Goal: Information Seeking & Learning: Learn about a topic

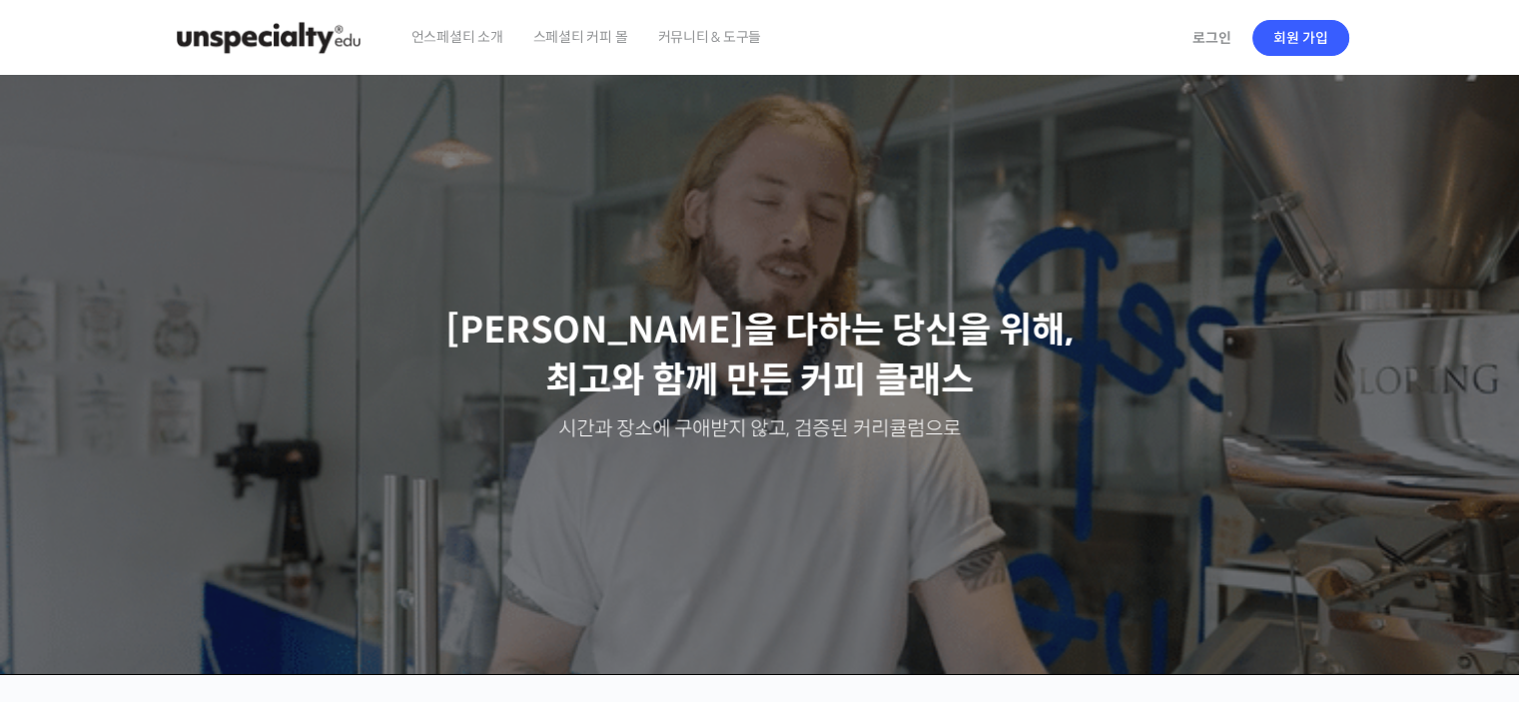
click at [414, 45] on span "언스페셜티 소개" at bounding box center [457, 37] width 92 height 76
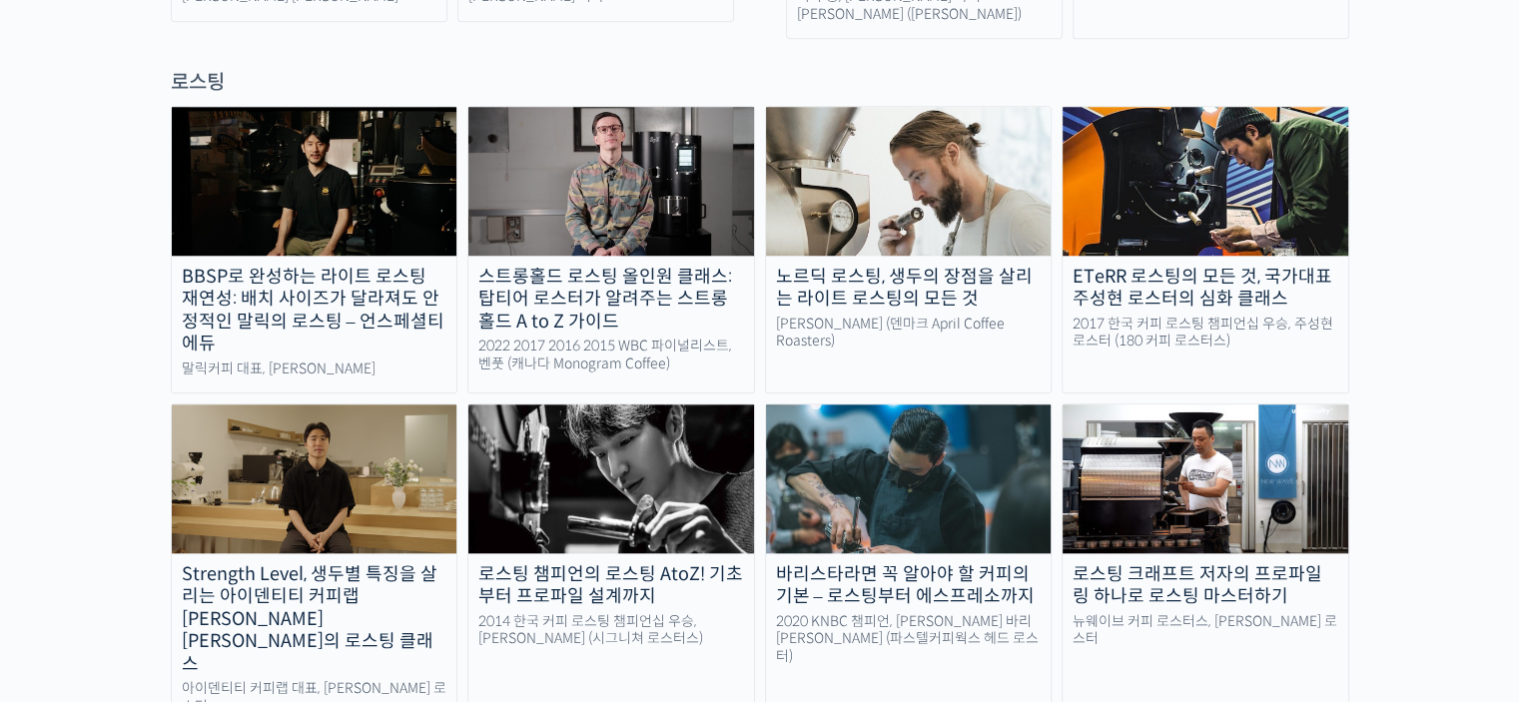
scroll to position [1798, 0]
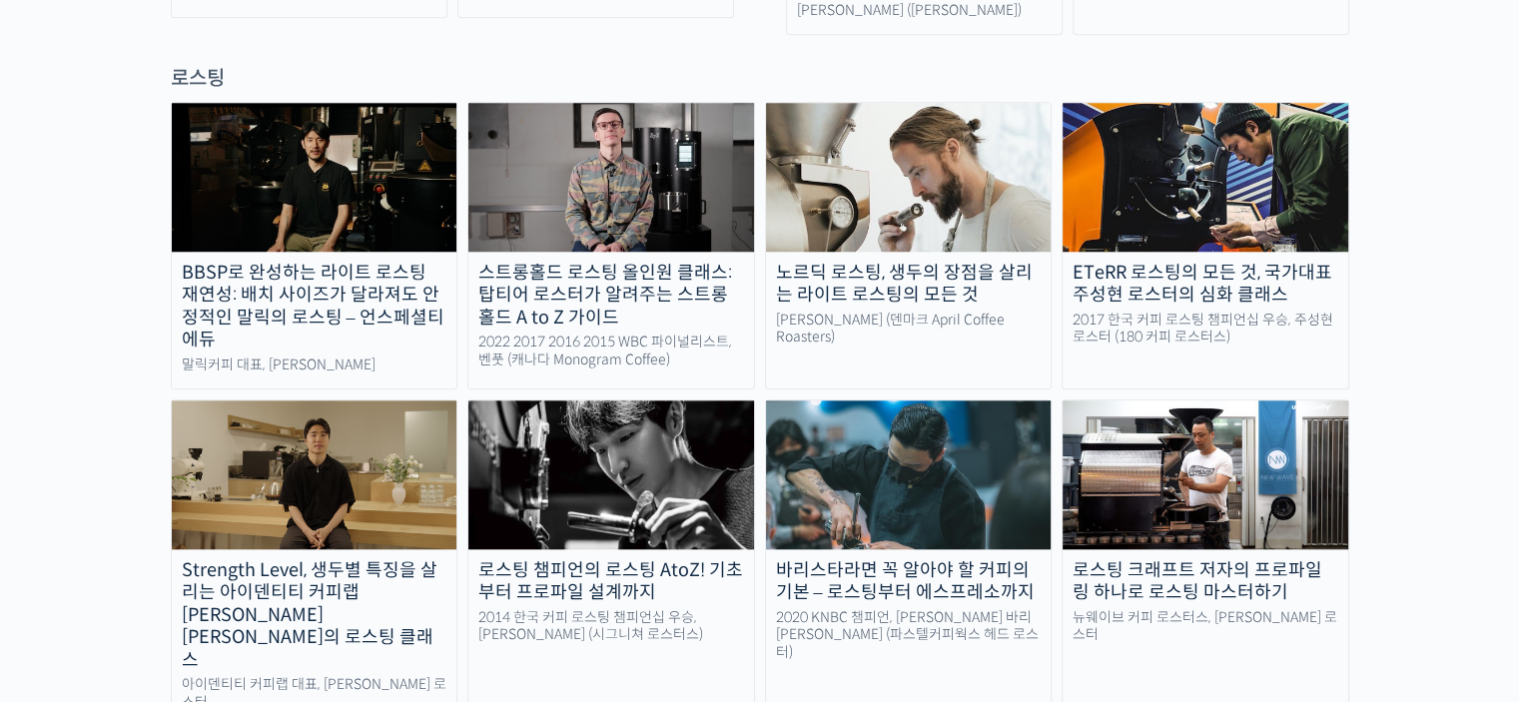
click at [990, 254] on link "노르딕 로스팅, 생두의 장점을 살리는 라이트 로스팅의 모든 것 패트릭 롤프 (덴마크 April Coffee Roasters)" at bounding box center [909, 246] width 288 height 288
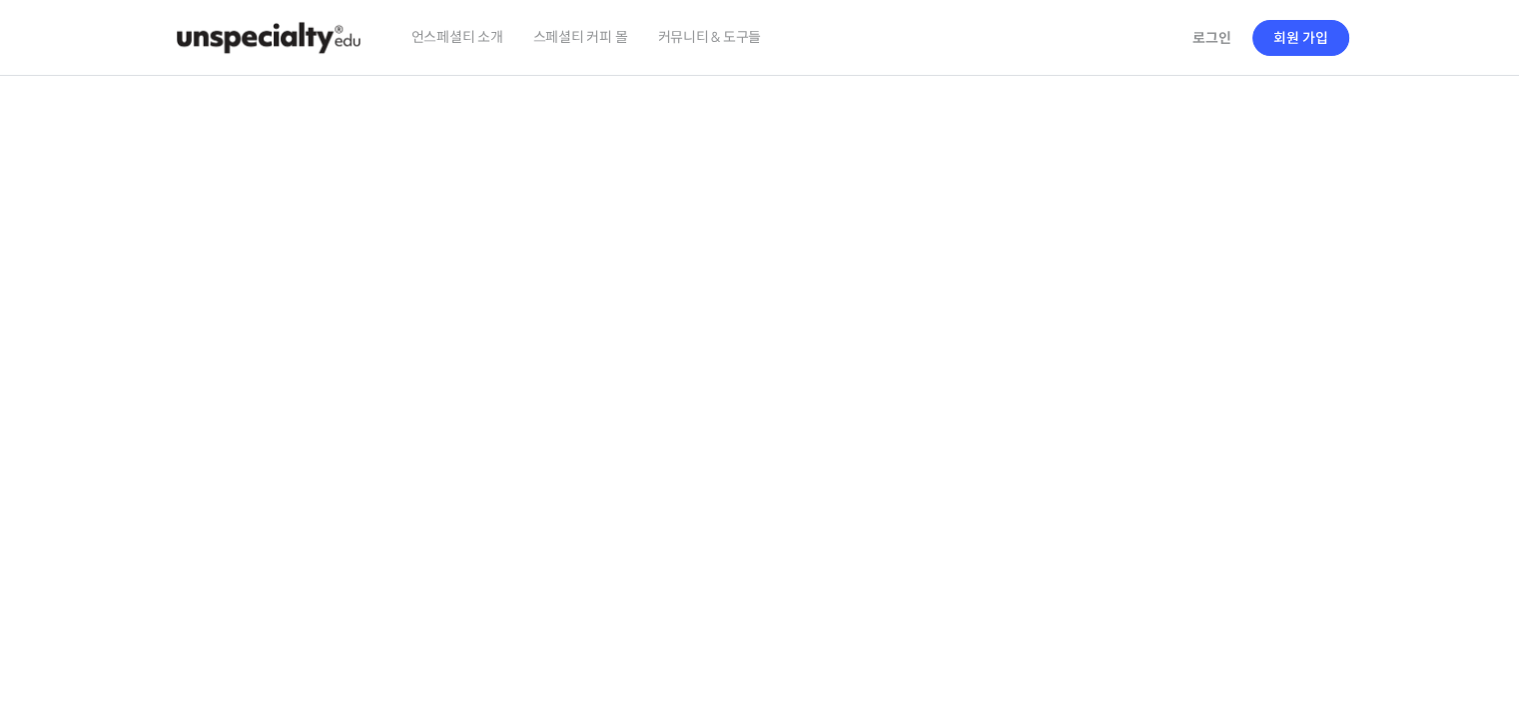
click at [807, 488] on video at bounding box center [760, 420] width 1178 height 689
click at [1468, 450] on section at bounding box center [759, 424] width 1519 height 697
click at [1266, 458] on video at bounding box center [760, 420] width 1178 height 689
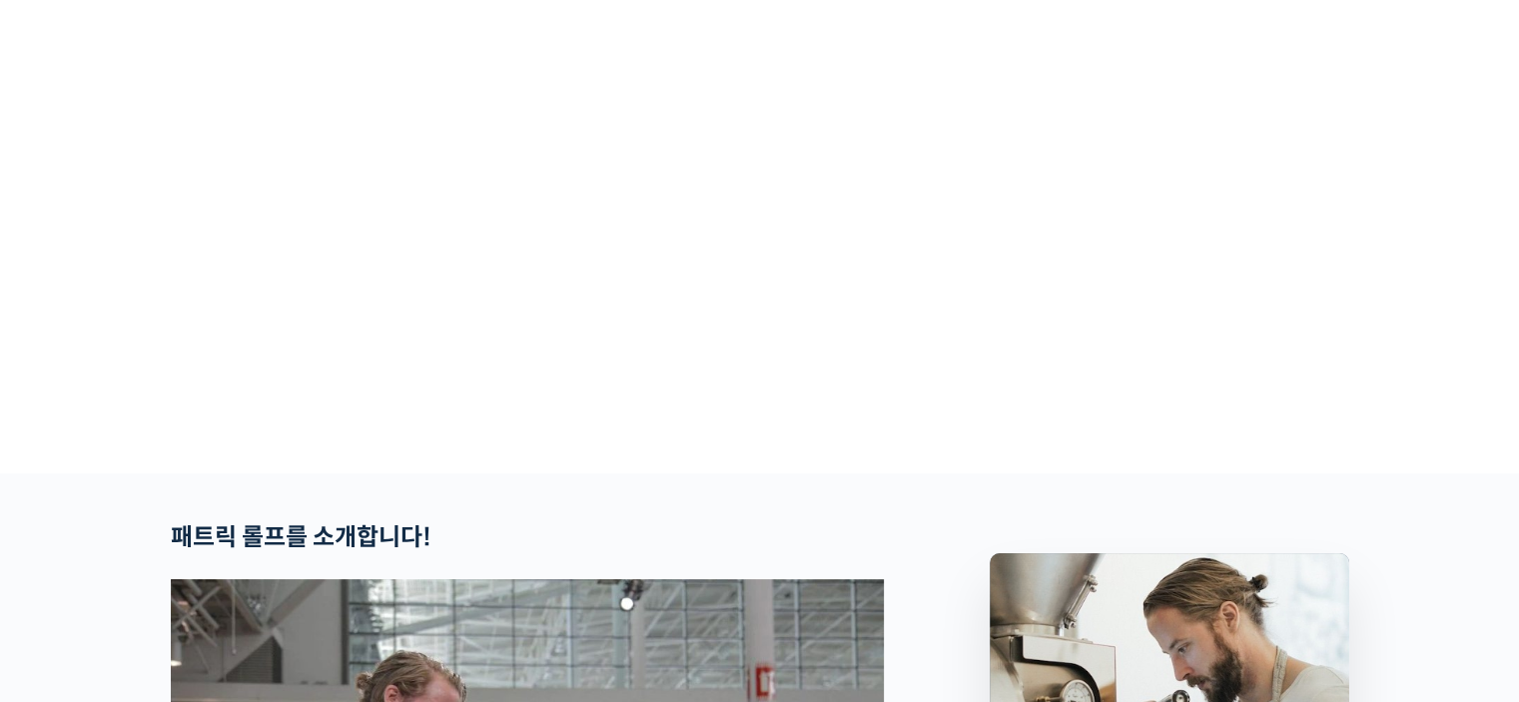
click at [1459, 412] on section at bounding box center [759, 124] width 1519 height 697
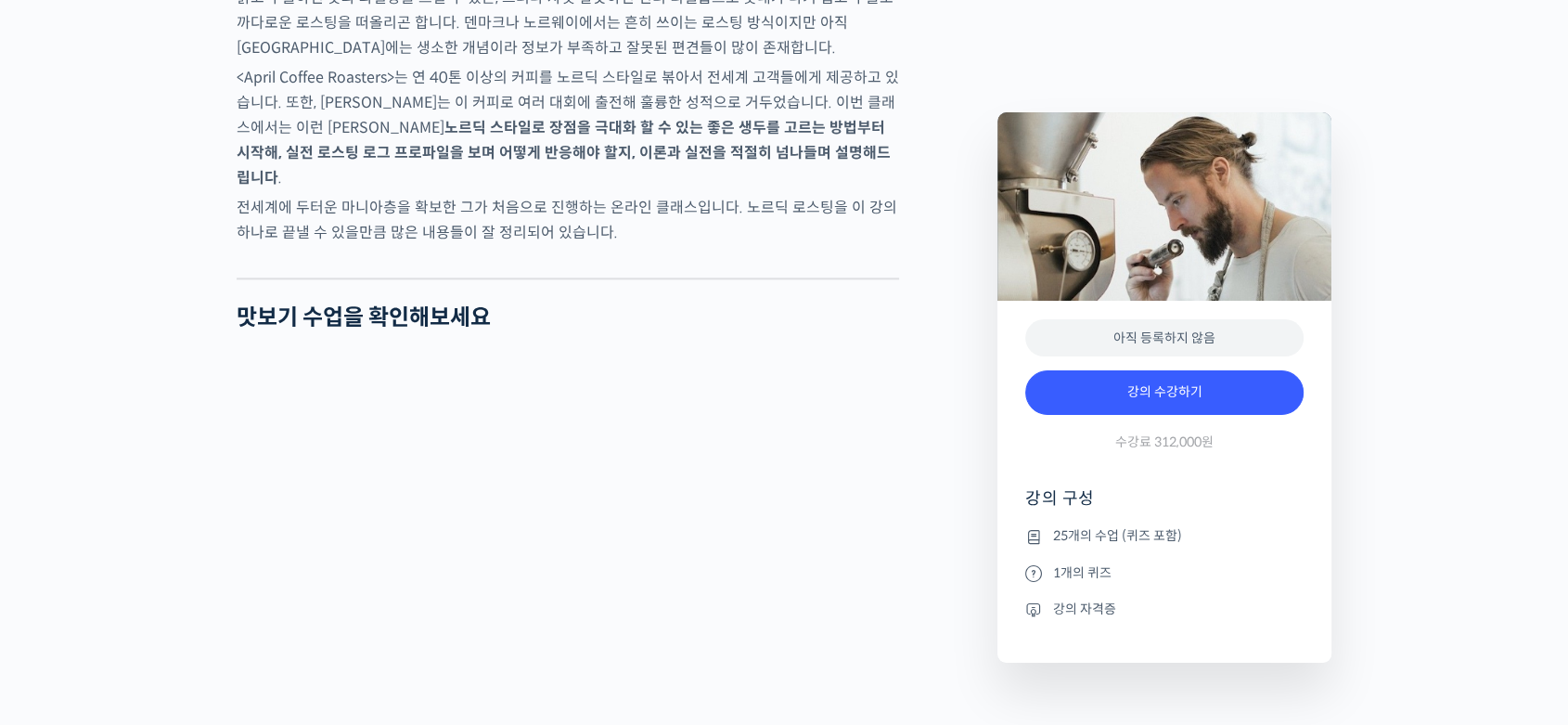
scroll to position [2475, 0]
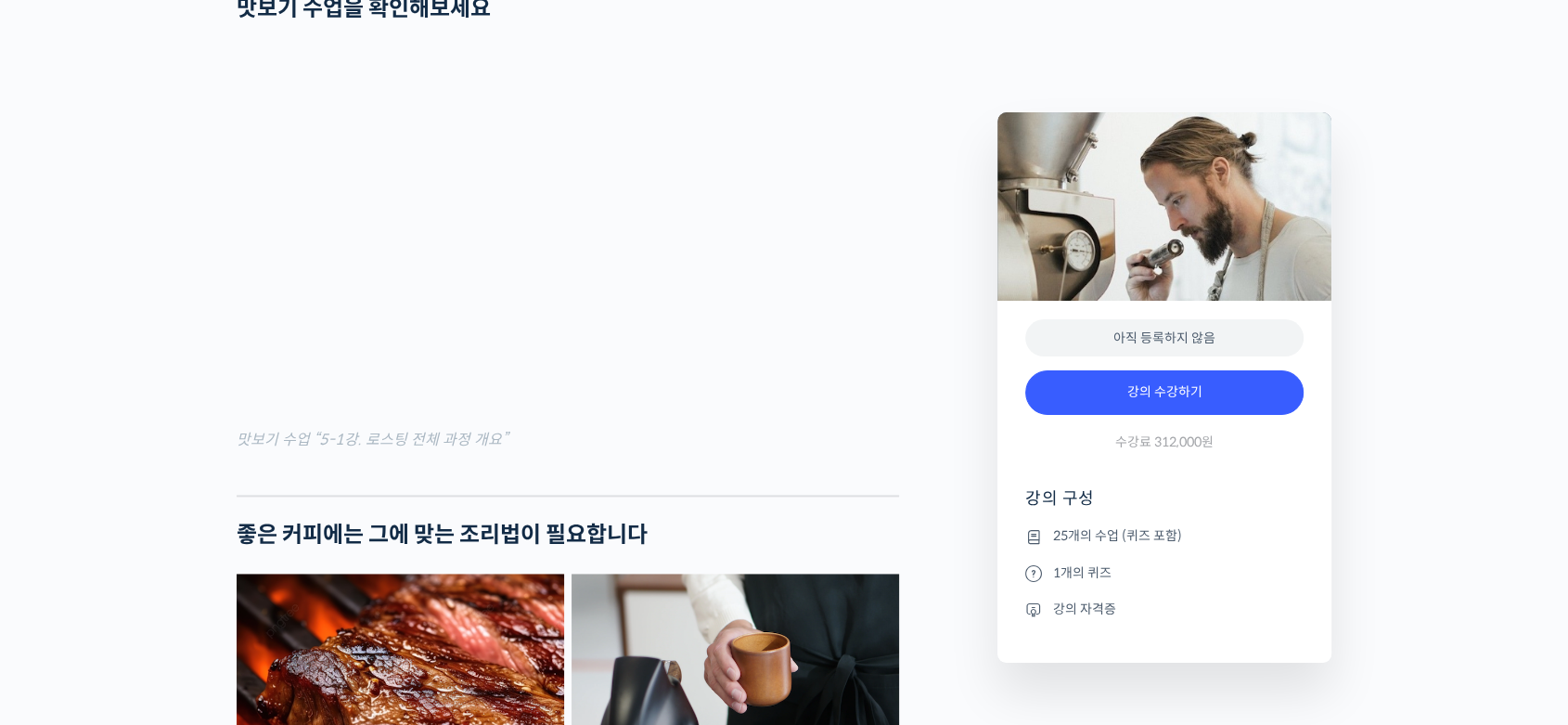
drag, startPoint x: 903, startPoint y: 455, endPoint x: 917, endPoint y: 460, distance: 14.9
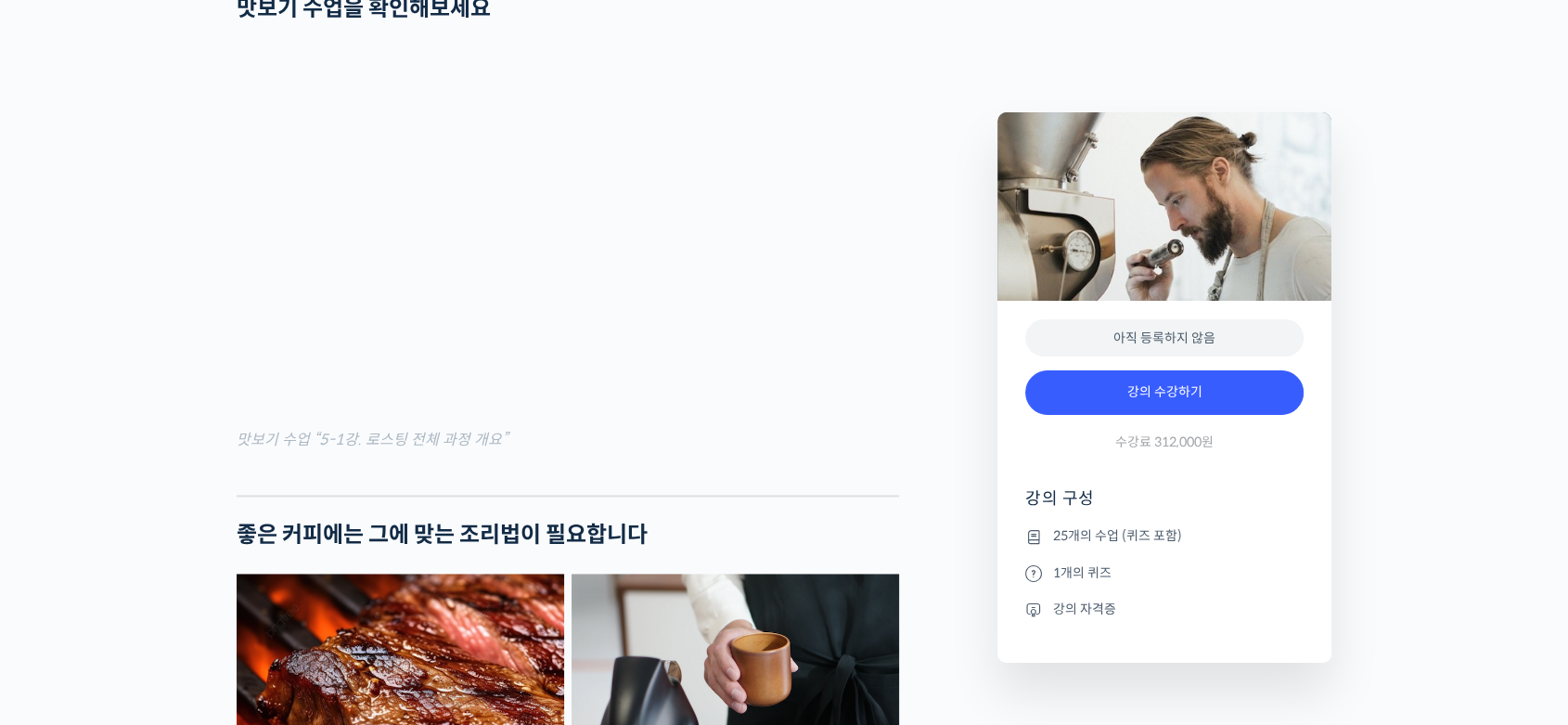
click at [805, 452] on figcaption "맛보기 수업 “5-1강. 로스팅 전체 과정 개요”" at bounding box center [568, 439] width 662 height 25
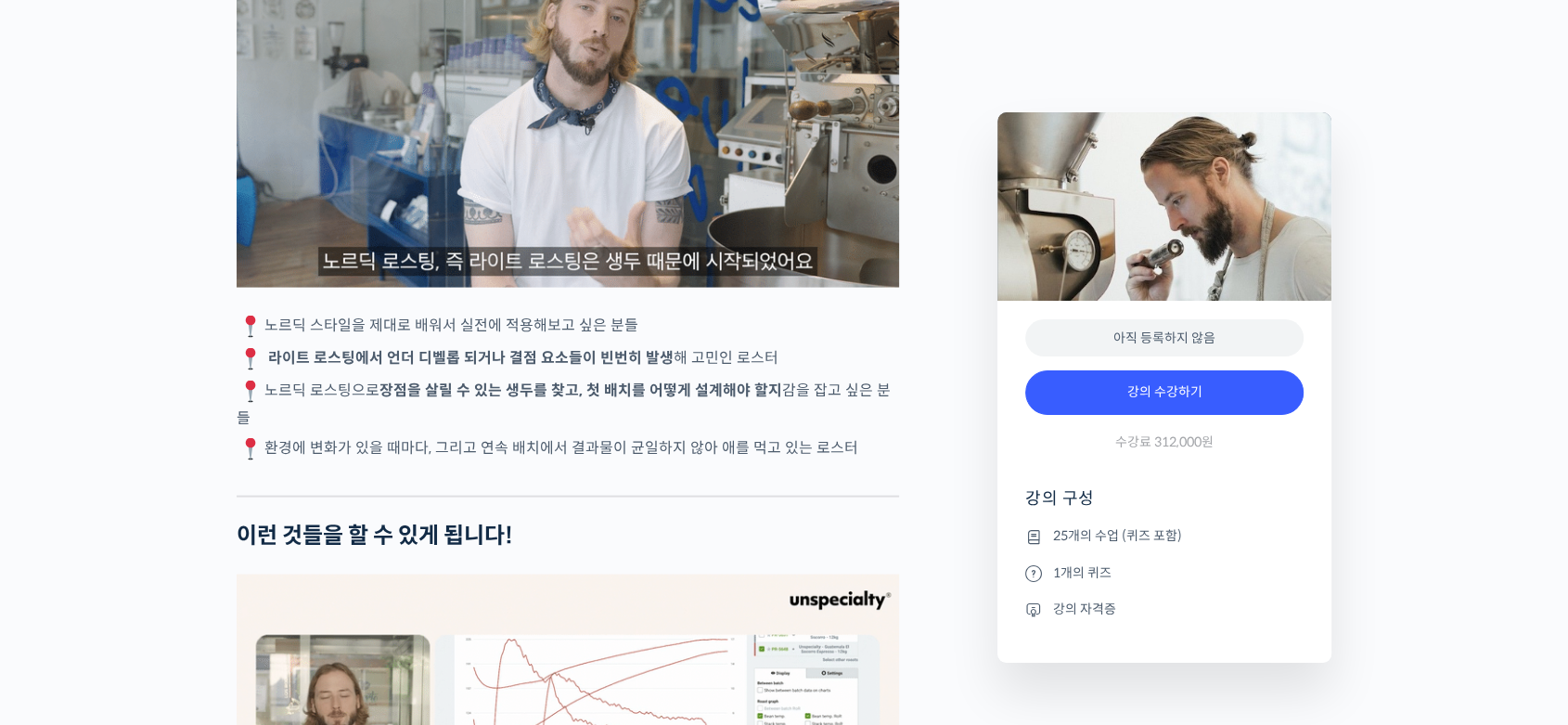
scroll to position [4331, 0]
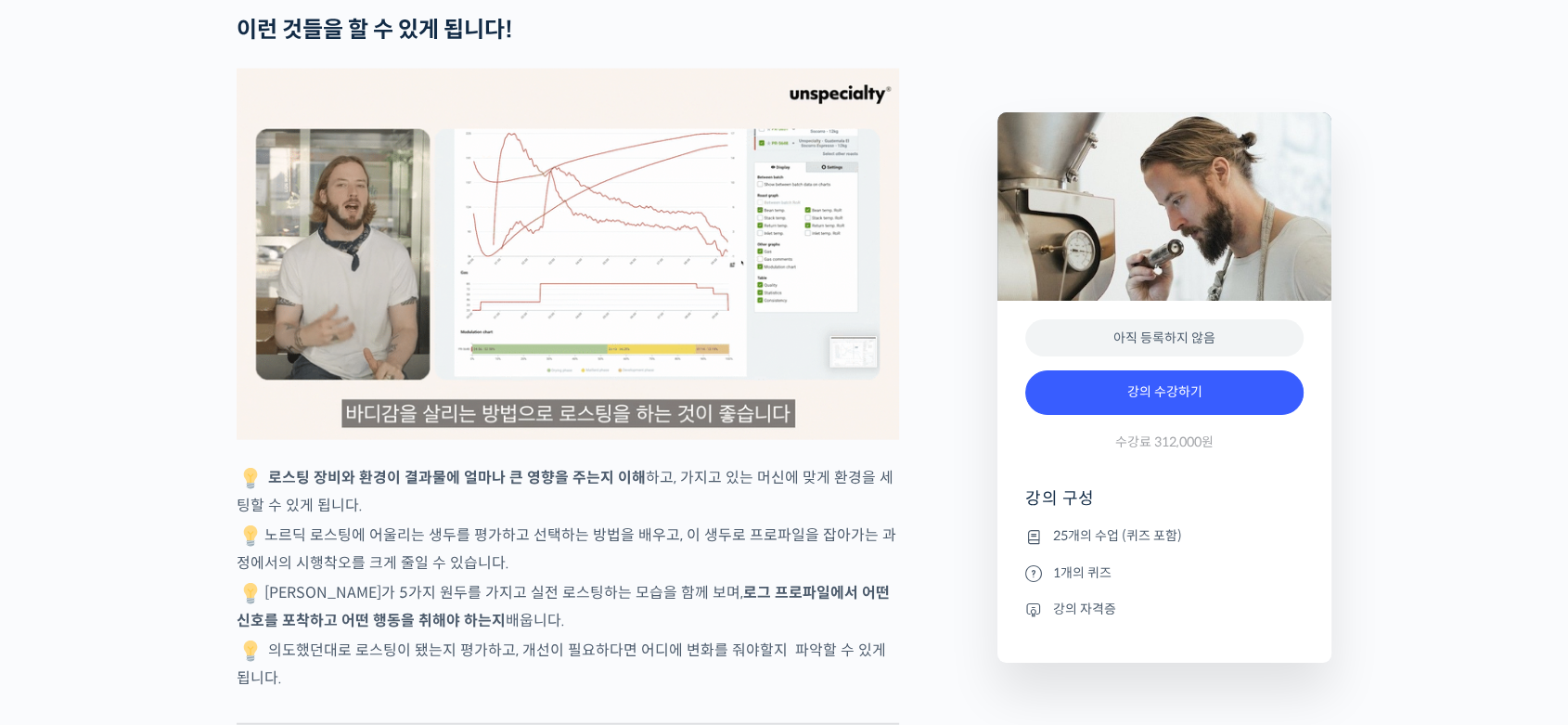
click at [759, 355] on img at bounding box center [568, 255] width 662 height 372
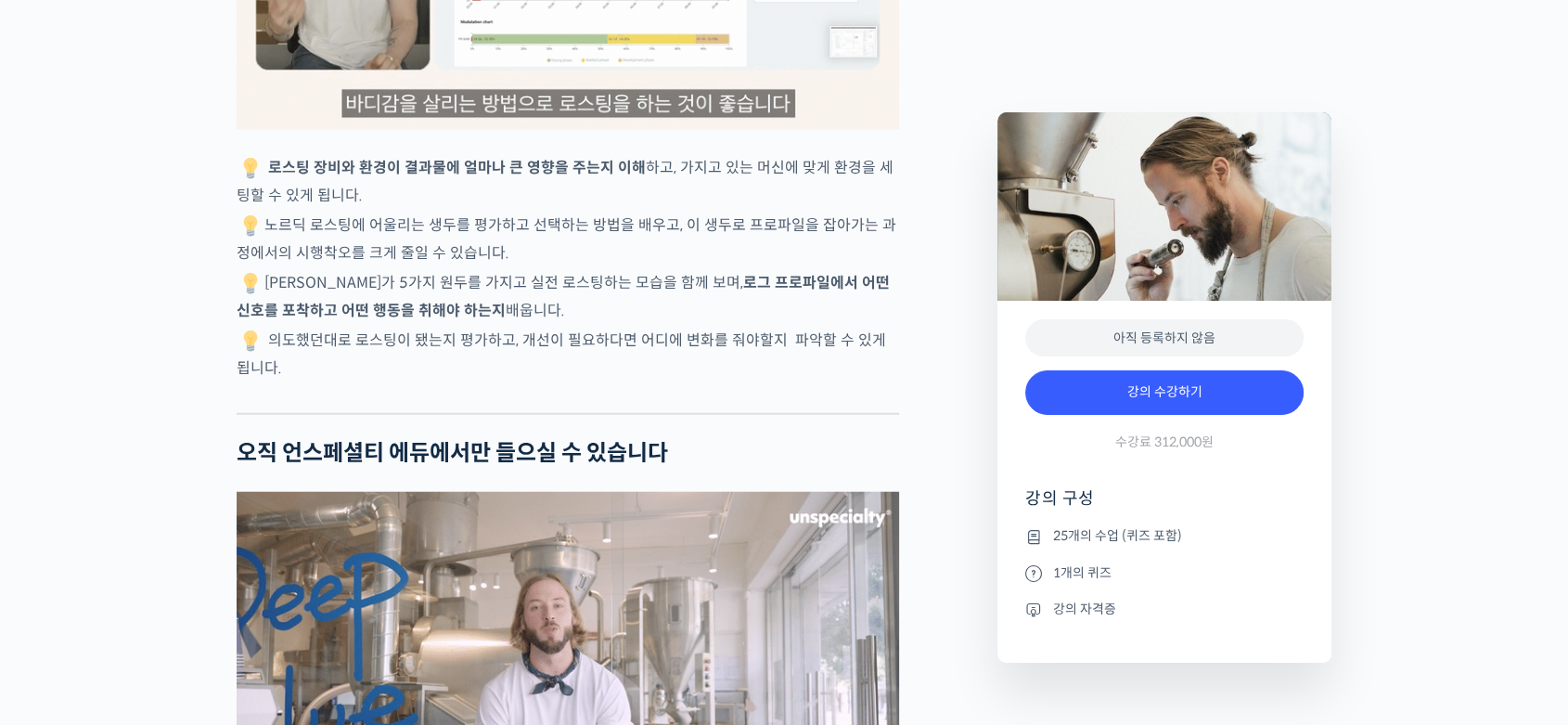
scroll to position [4950, 0]
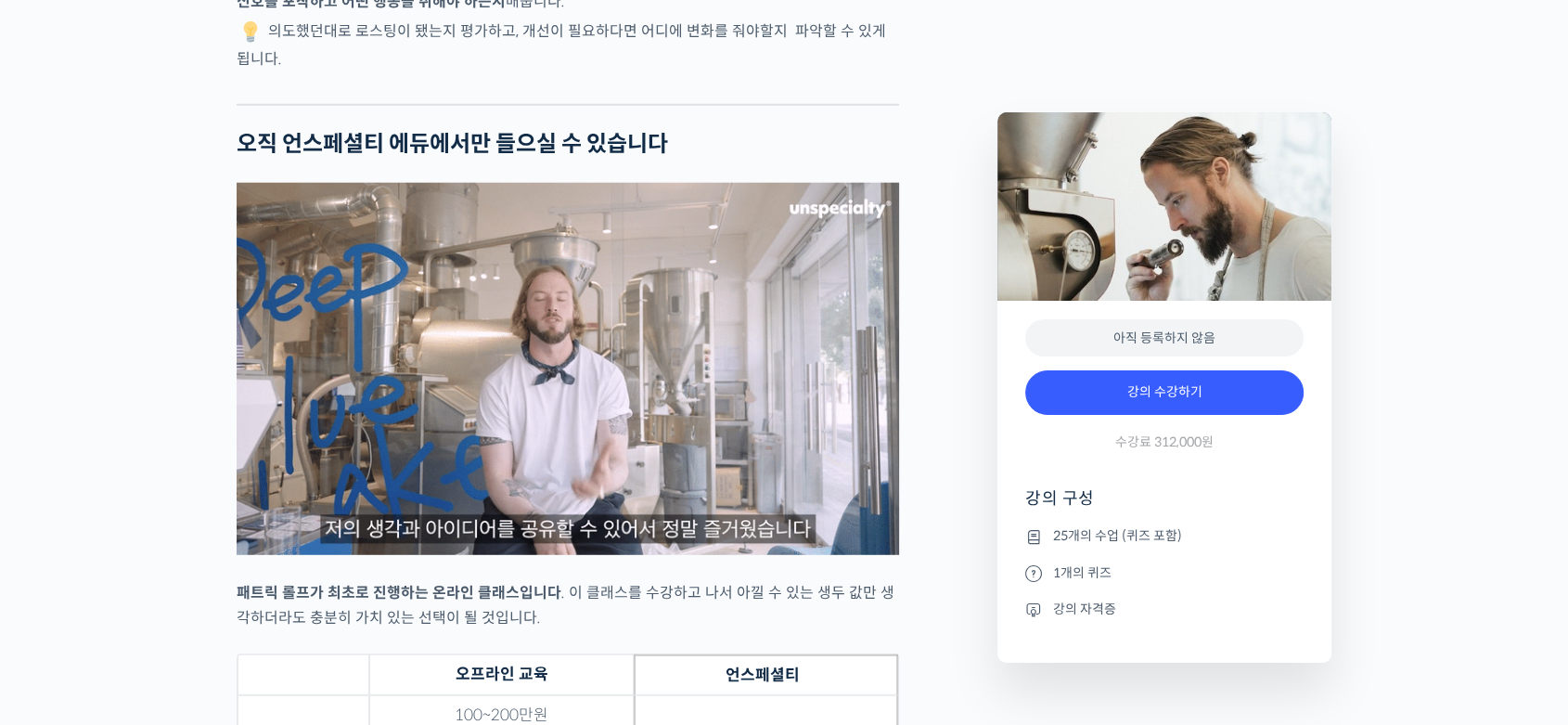
drag, startPoint x: 6, startPoint y: 503, endPoint x: 14, endPoint y: 510, distance: 10.6
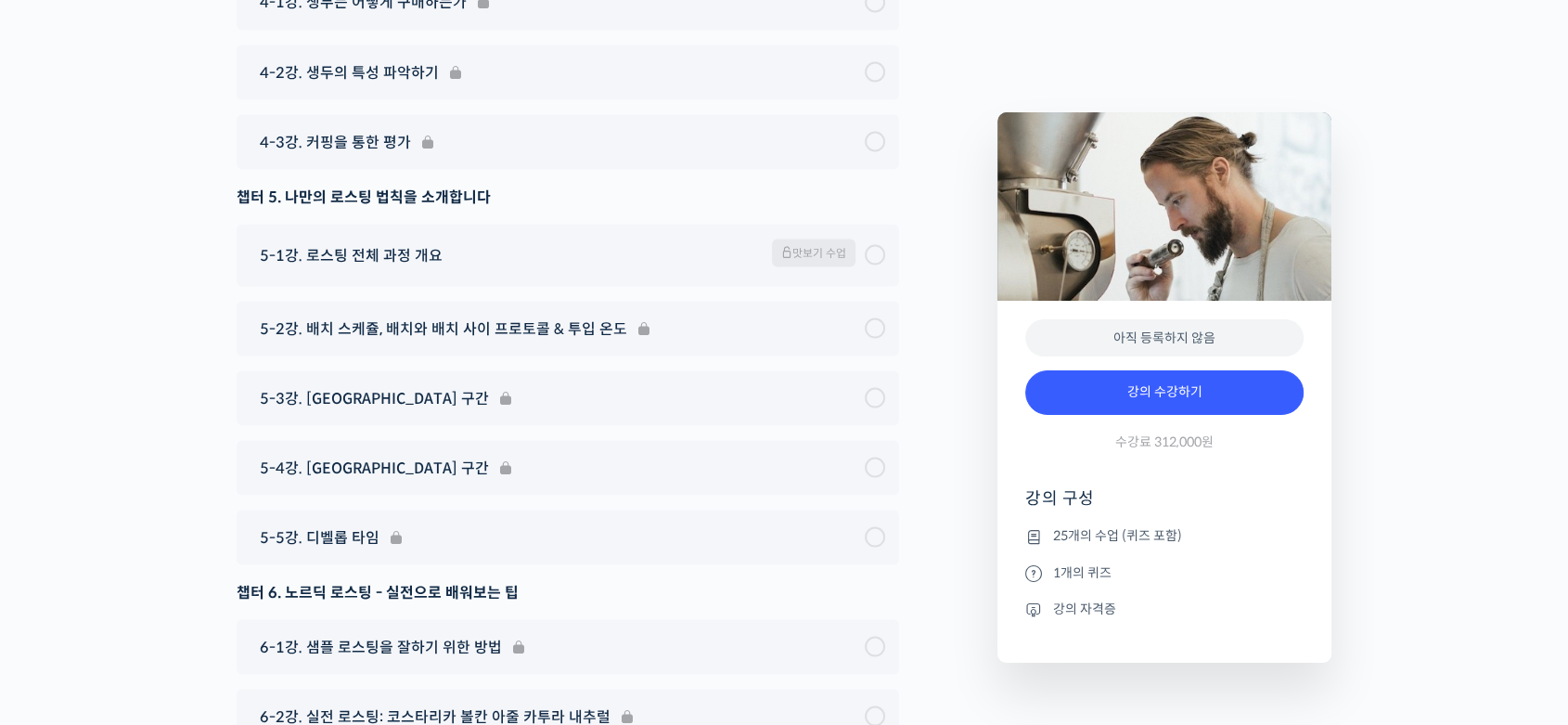
scroll to position [11496, 0]
